Goal: Task Accomplishment & Management: Use online tool/utility

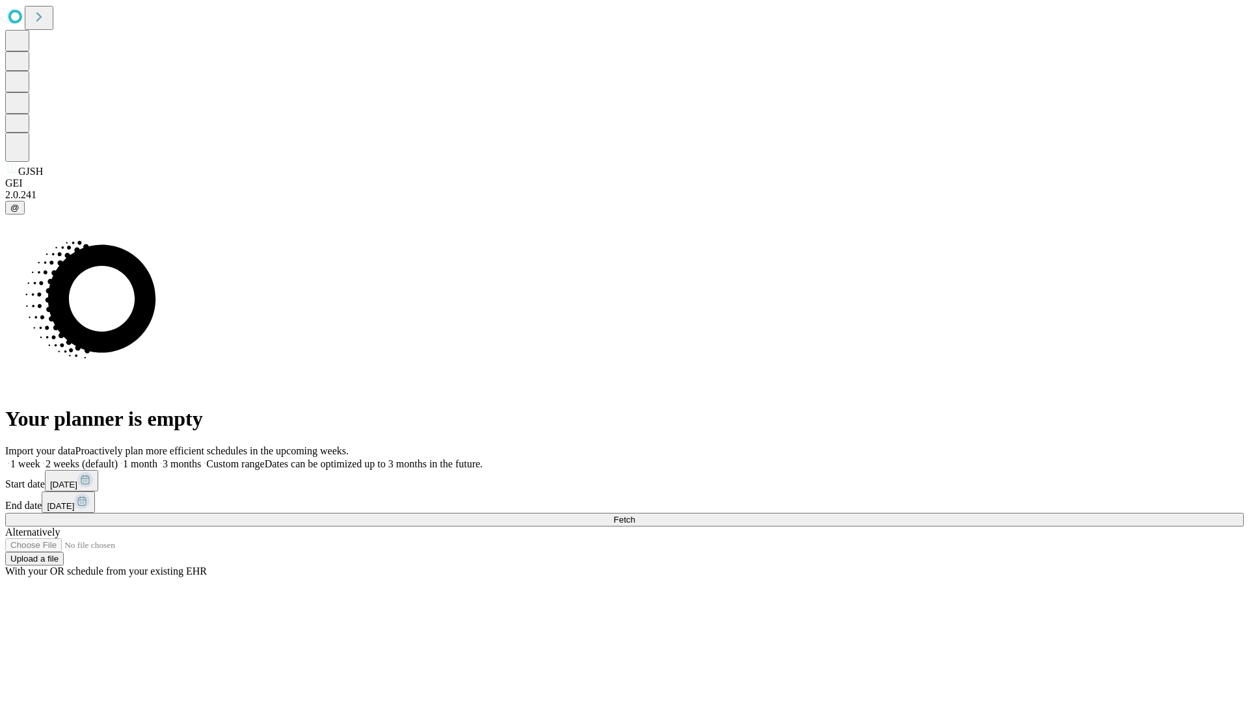
click at [635, 515] on span "Fetch" at bounding box center [623, 520] width 21 height 10
